Goal: Understand process/instructions: Learn how to perform a task or action

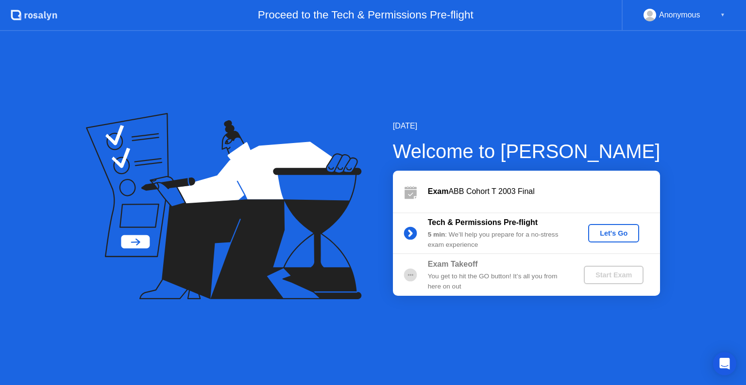
click at [611, 227] on button "Let's Go" at bounding box center [613, 233] width 51 height 18
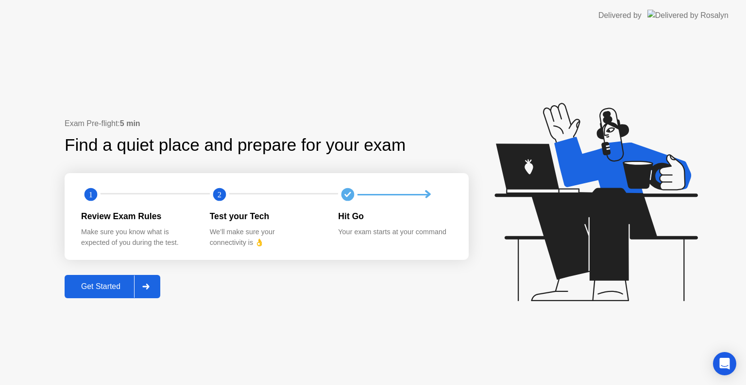
click at [116, 276] on button "Get Started" at bounding box center [113, 286] width 96 height 23
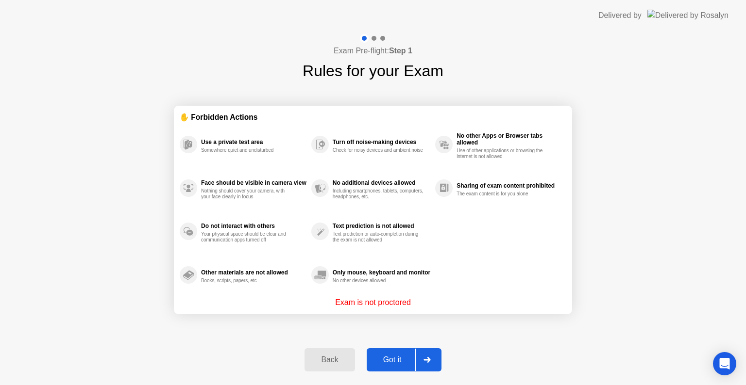
click at [372, 365] on div "Got it" at bounding box center [392, 360] width 46 height 9
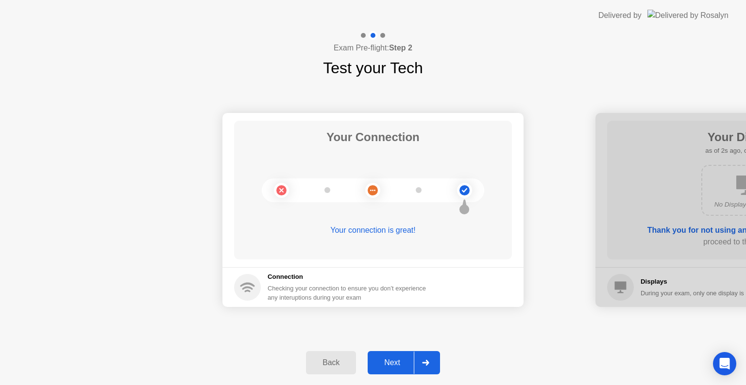
click at [388, 364] on div "Next" at bounding box center [391, 363] width 43 height 9
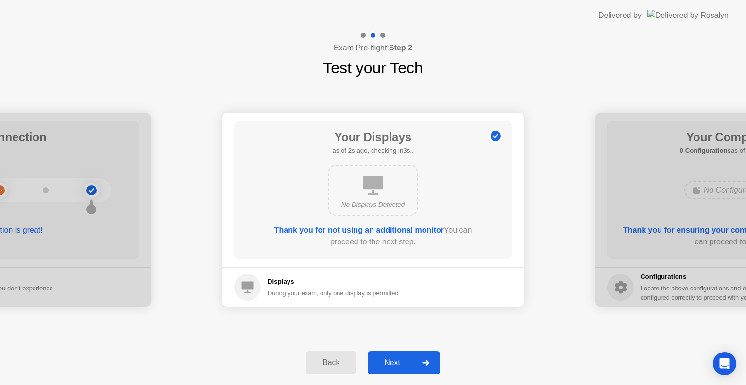
click at [482, 299] on footer "Displays During your exam, only one display is permitted" at bounding box center [372, 287] width 301 height 40
click at [400, 372] on button "Next" at bounding box center [403, 362] width 72 height 23
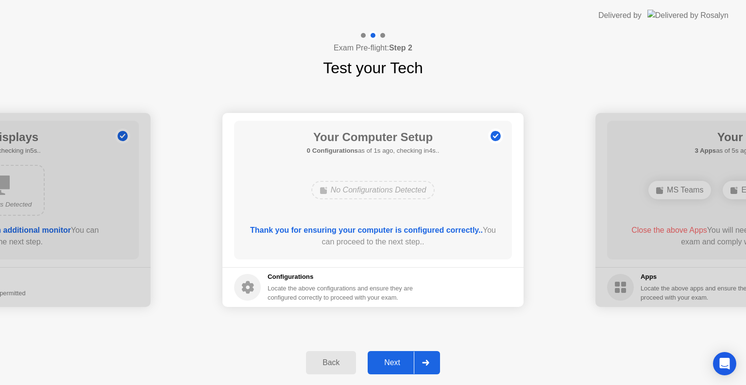
click at [397, 367] on div "Next" at bounding box center [391, 363] width 43 height 9
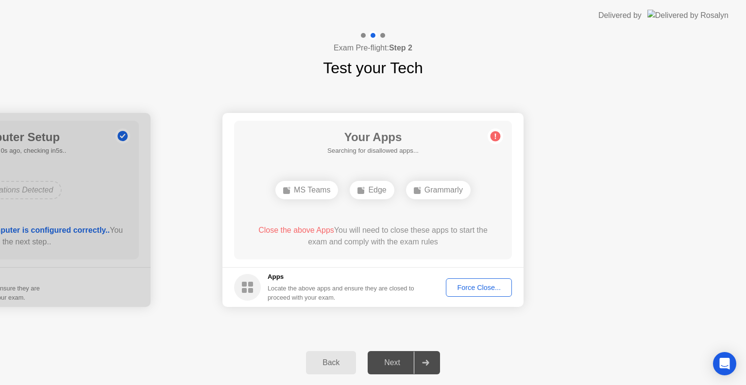
click at [479, 287] on div "Force Close..." at bounding box center [478, 288] width 59 height 8
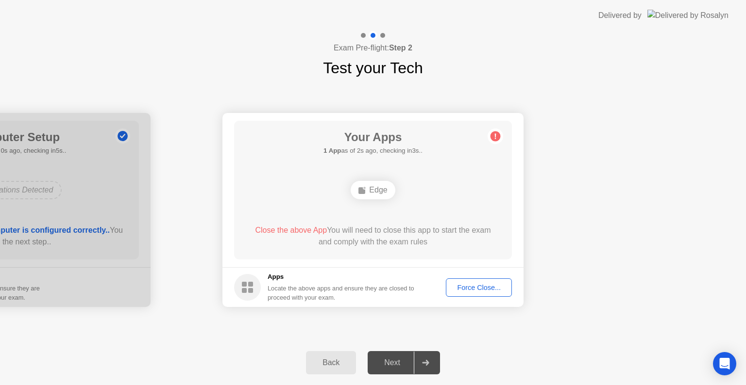
click at [396, 365] on div "Next" at bounding box center [391, 363] width 43 height 9
click at [373, 188] on div "Edge" at bounding box center [372, 190] width 44 height 18
click at [390, 361] on div "Next" at bounding box center [391, 363] width 43 height 9
click at [373, 193] on div "Edge" at bounding box center [372, 190] width 44 height 18
click at [456, 284] on div "Force Close..." at bounding box center [478, 288] width 59 height 8
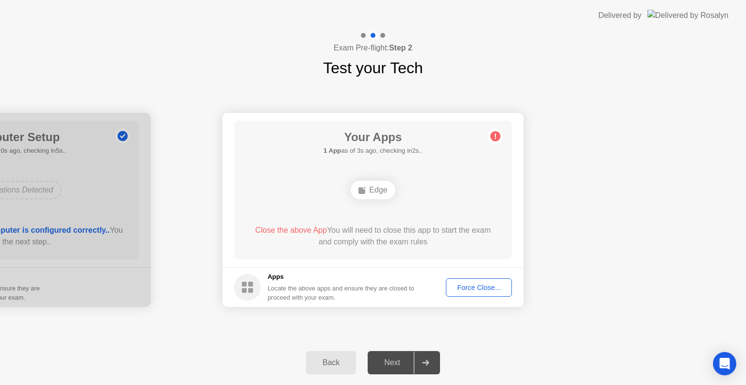
click at [396, 367] on div "Next" at bounding box center [391, 363] width 43 height 9
click at [466, 290] on div "Force Close..." at bounding box center [478, 288] width 59 height 8
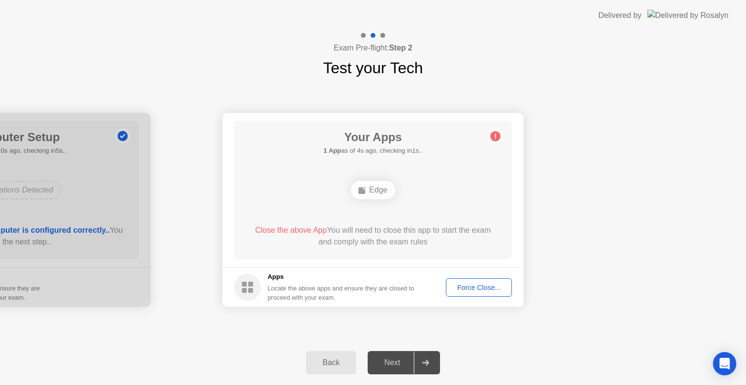
click at [332, 359] on div "Back" at bounding box center [331, 363] width 44 height 9
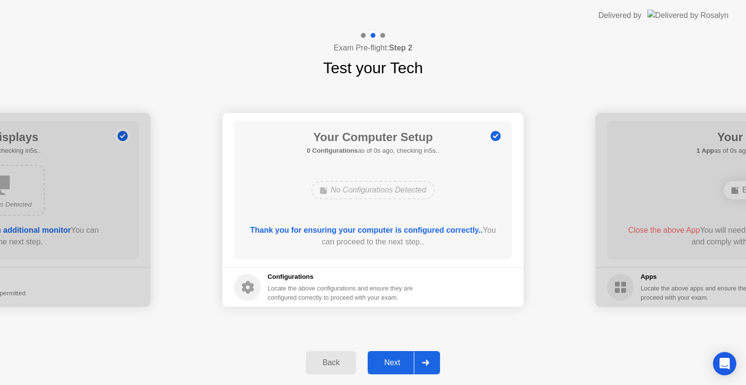
click at [386, 363] on div "Next" at bounding box center [391, 363] width 43 height 9
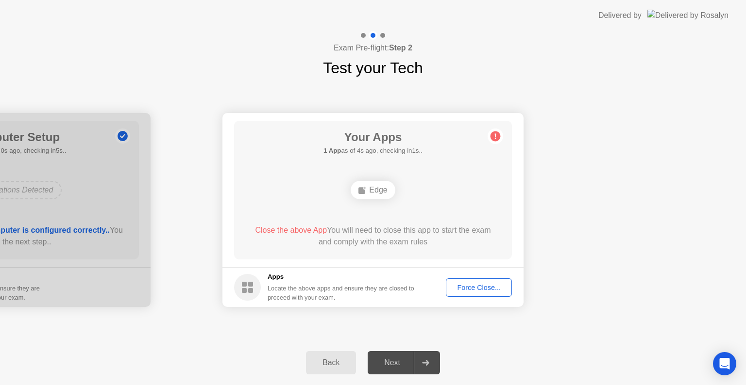
click at [481, 285] on div "Force Close..." at bounding box center [478, 288] width 59 height 8
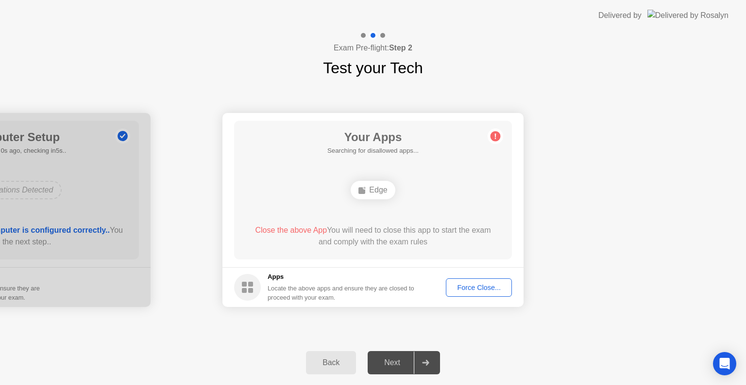
click at [479, 287] on div "Force Close..." at bounding box center [478, 288] width 59 height 8
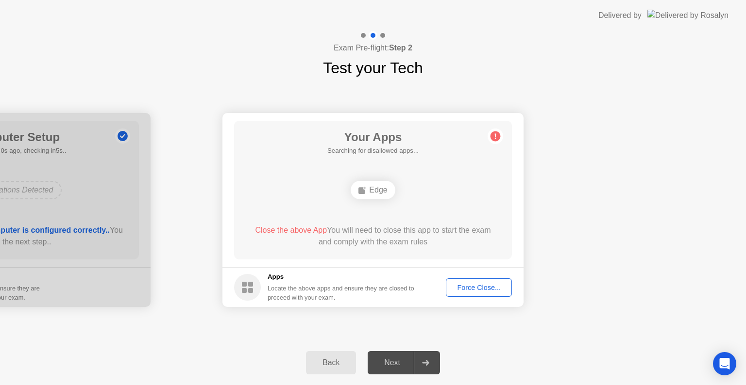
click at [477, 284] on div "Force Close..." at bounding box center [478, 288] width 59 height 8
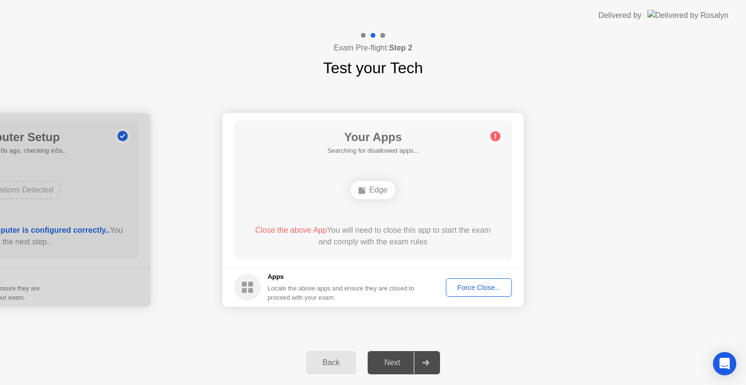
click at [429, 365] on icon at bounding box center [425, 363] width 7 height 6
click at [478, 287] on div "Force Close..." at bounding box center [478, 288] width 59 height 8
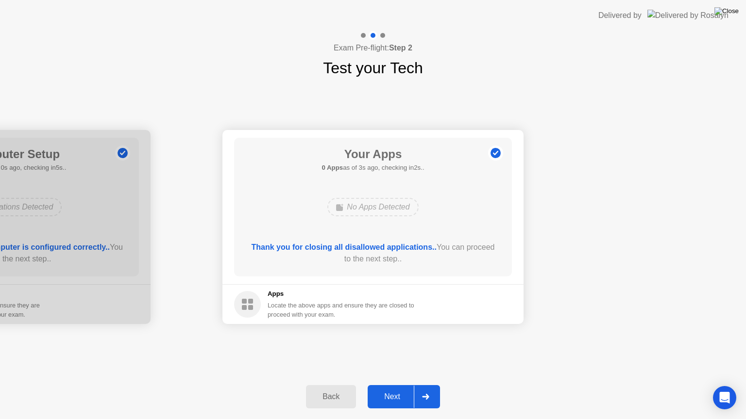
click at [732, 12] on img at bounding box center [726, 11] width 24 height 8
click at [394, 385] on div "Next" at bounding box center [391, 397] width 43 height 9
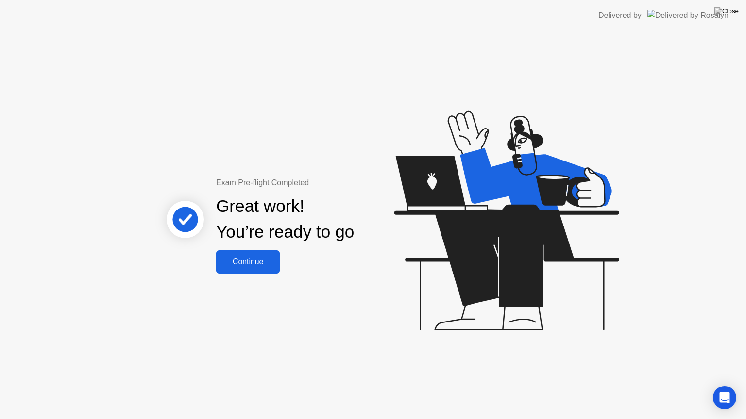
click at [243, 266] on div "Continue" at bounding box center [248, 262] width 58 height 9
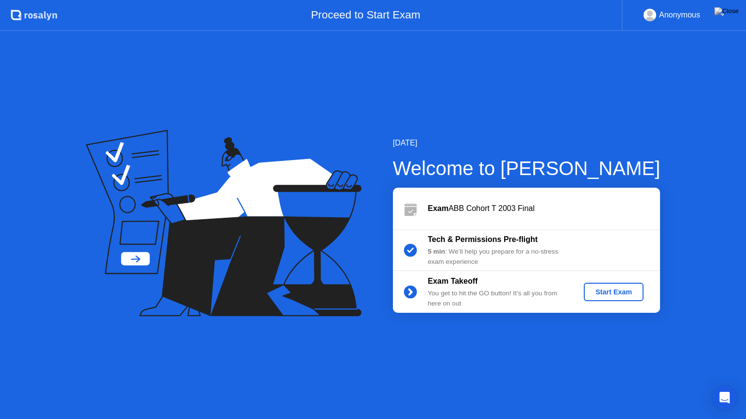
click at [625, 293] on div "Start Exam" at bounding box center [613, 292] width 52 height 8
